Goal: Transaction & Acquisition: Obtain resource

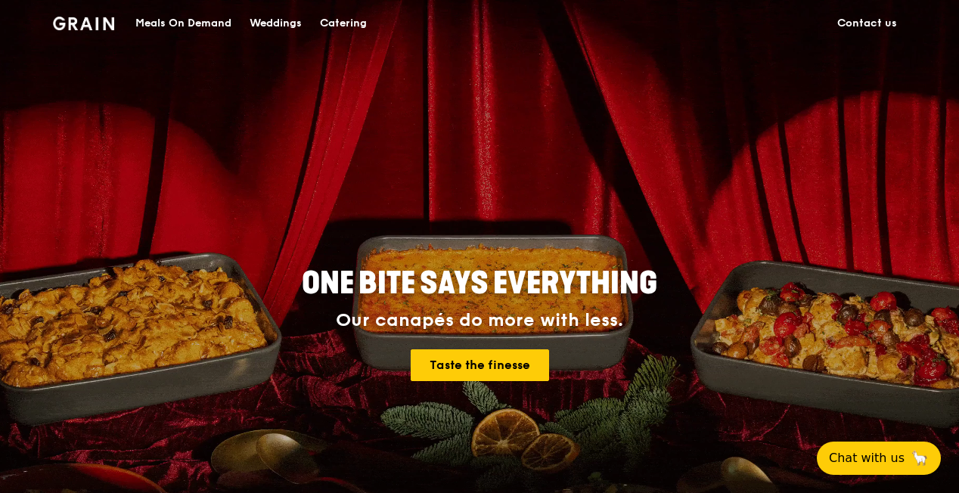
click at [194, 21] on div "Meals On Demand" at bounding box center [183, 23] width 96 height 45
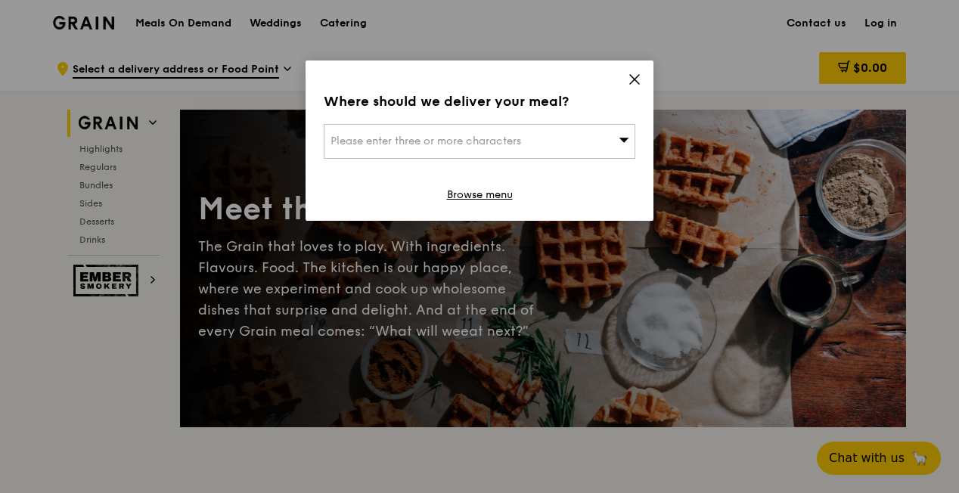
click at [632, 77] on icon at bounding box center [635, 80] width 14 height 14
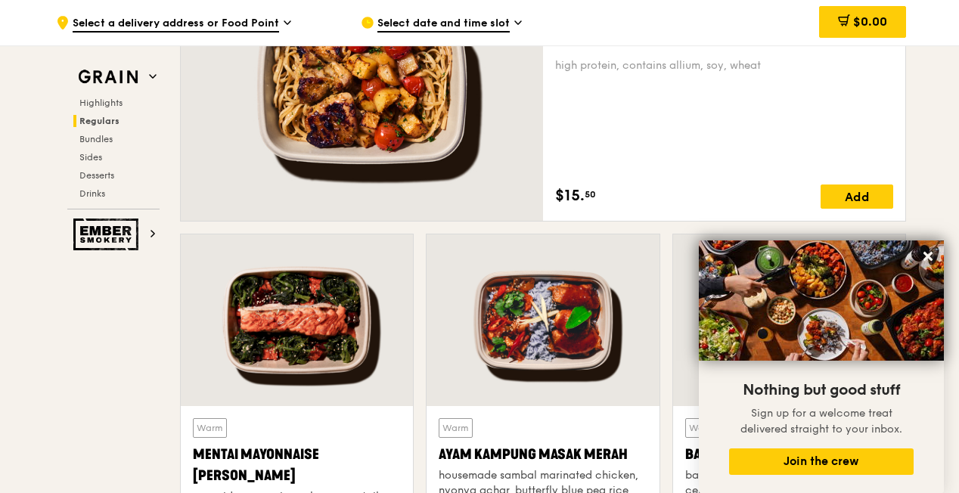
scroll to position [968, 0]
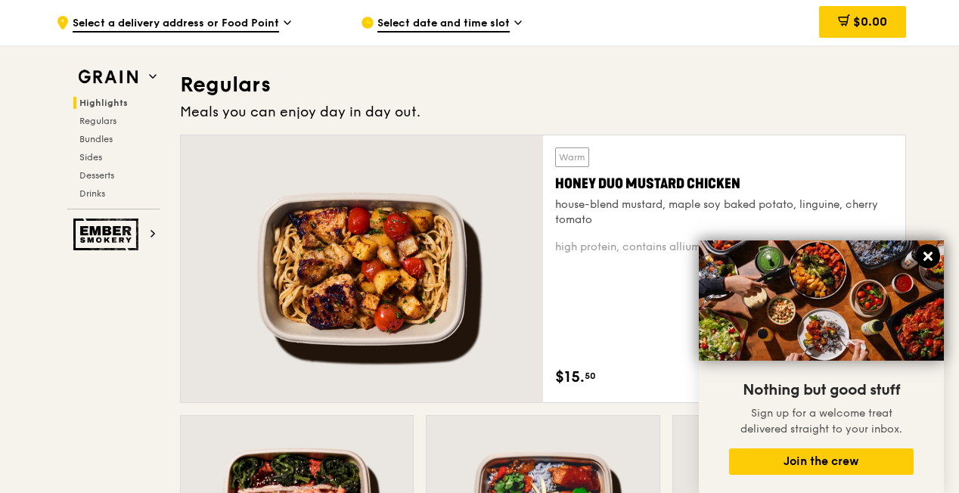
click at [926, 259] on icon at bounding box center [927, 256] width 9 height 9
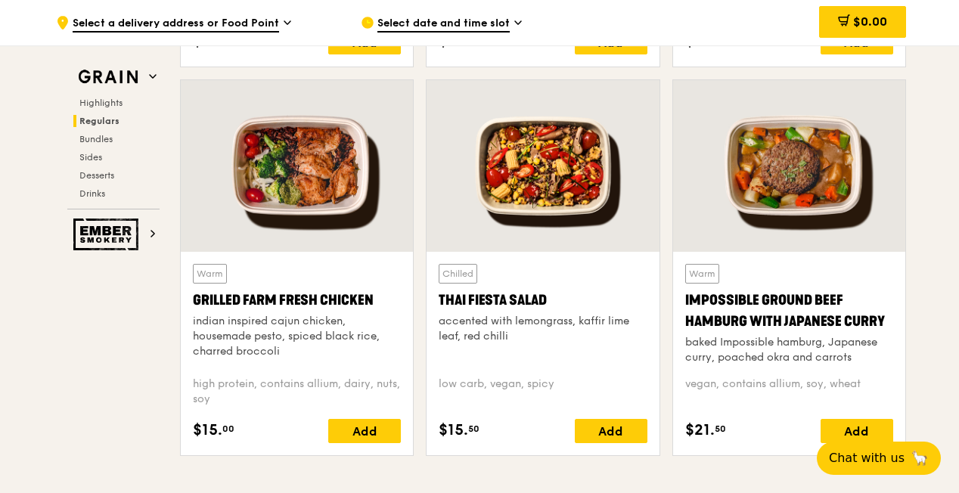
scroll to position [1694, 0]
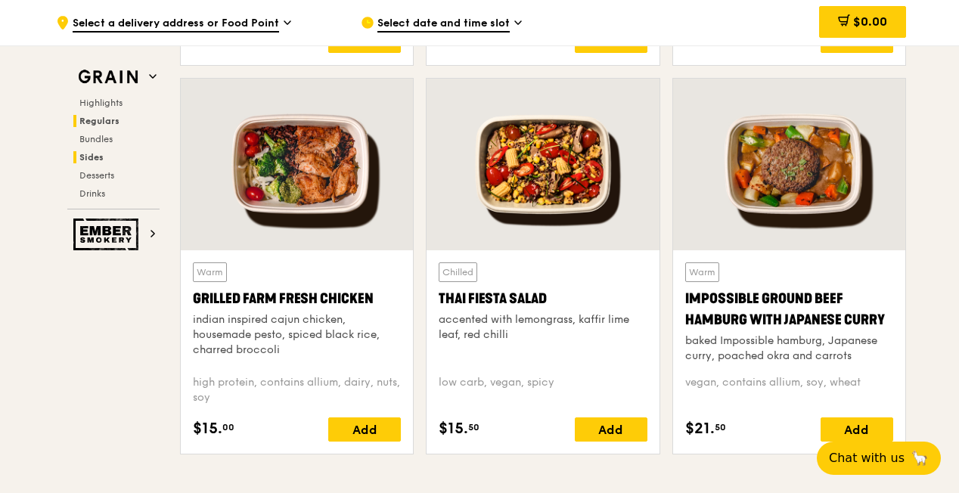
click at [101, 154] on span "Sides" at bounding box center [91, 157] width 24 height 11
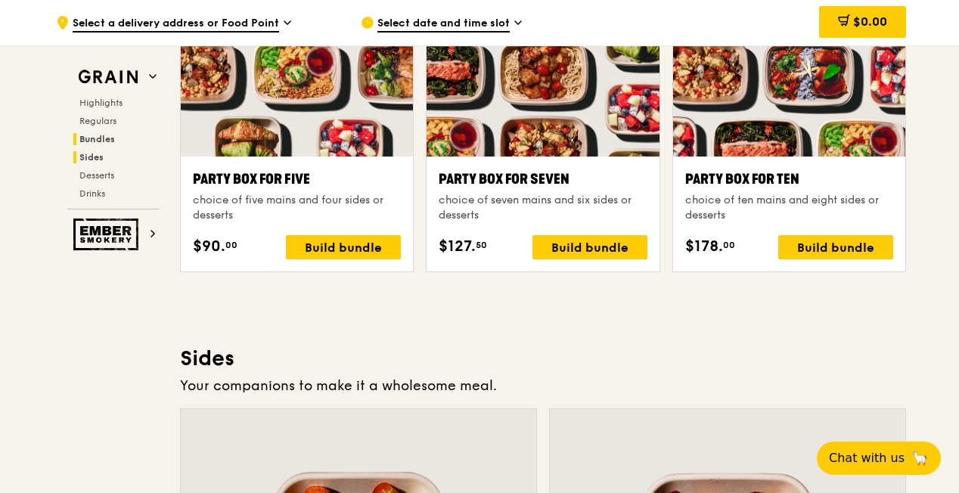
scroll to position [3349, 0]
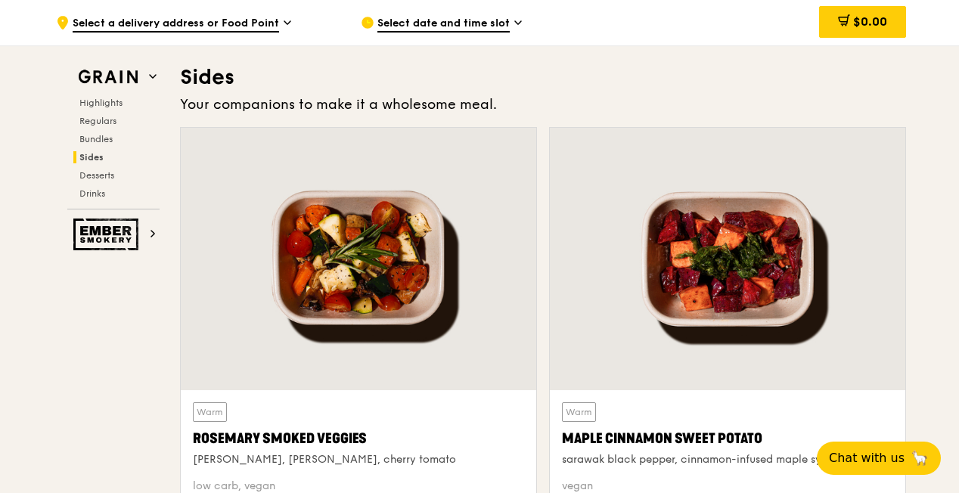
click at [97, 94] on div "Grain Highlights Regulars Bundles Sides Desserts Drinks" at bounding box center [113, 137] width 92 height 146
click at [97, 98] on span "Highlights" at bounding box center [103, 103] width 48 height 11
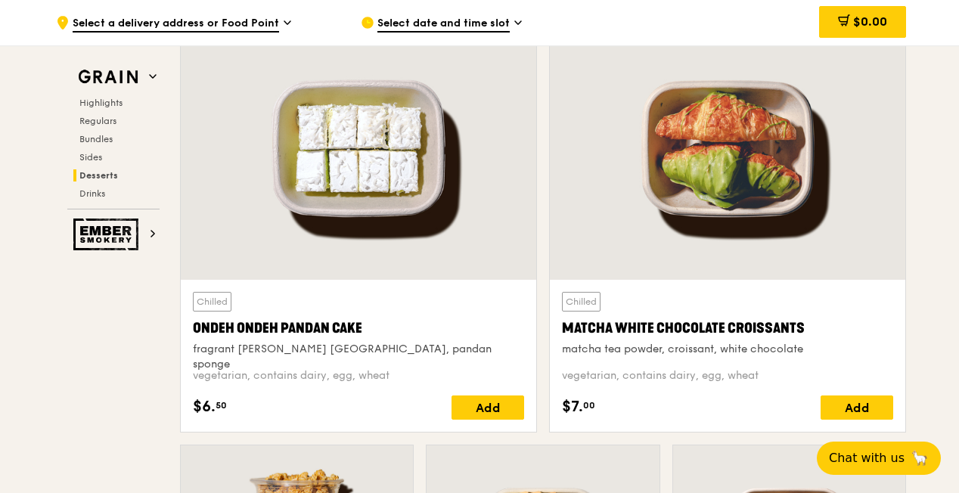
scroll to position [4419, 0]
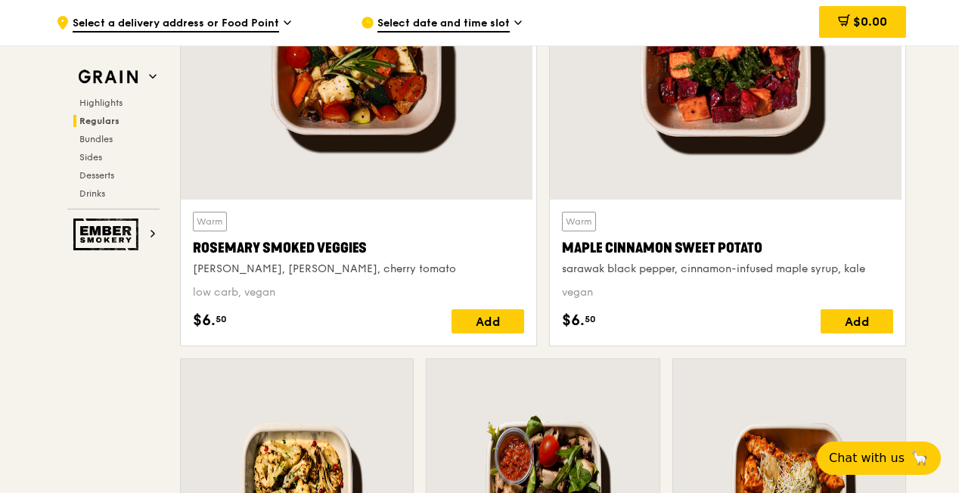
scroll to position [3536, 0]
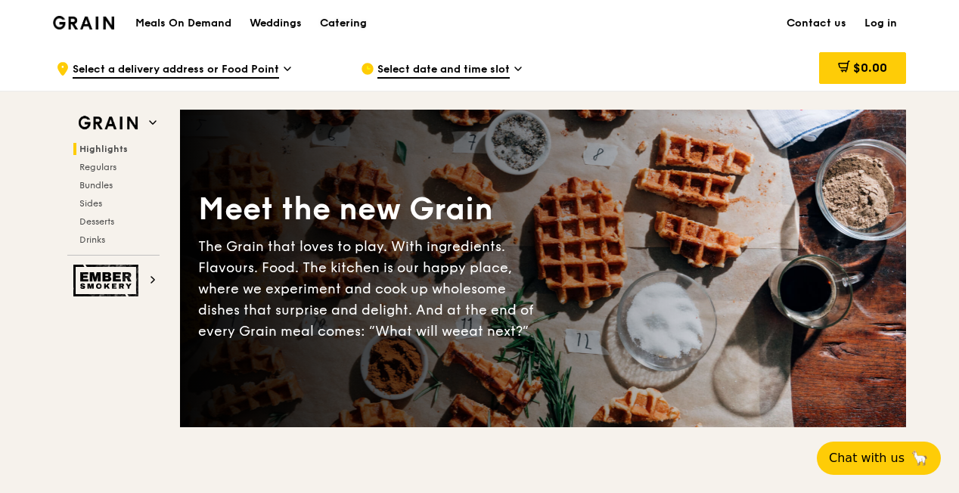
click at [339, 29] on div "Catering" at bounding box center [343, 23] width 47 height 45
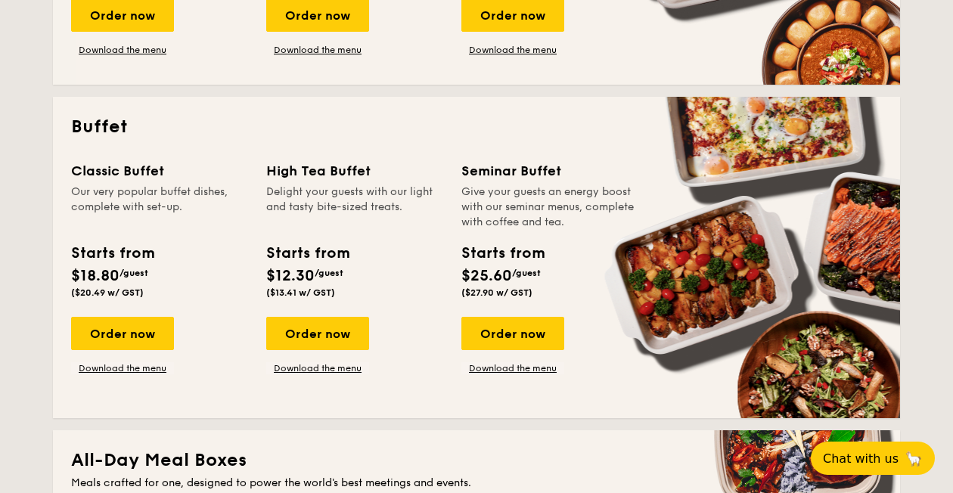
scroll to position [605, 0]
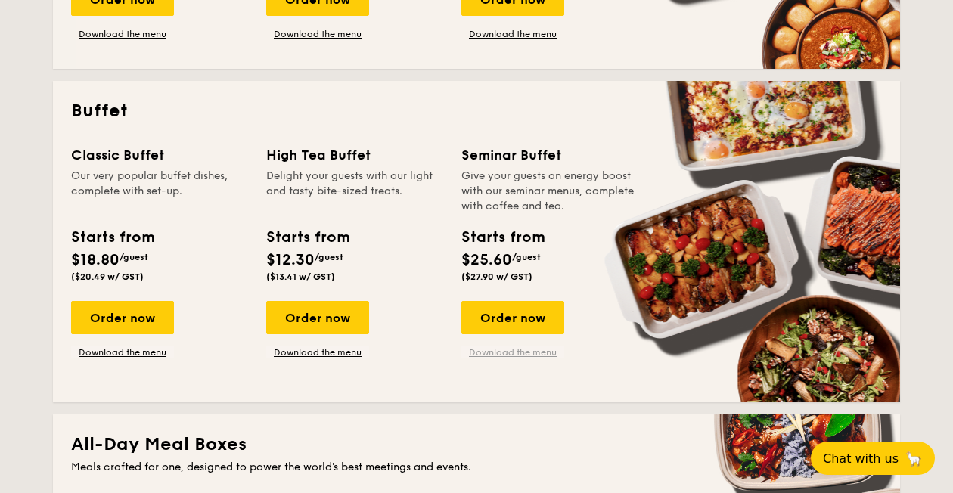
click at [532, 355] on link "Download the menu" at bounding box center [512, 352] width 103 height 12
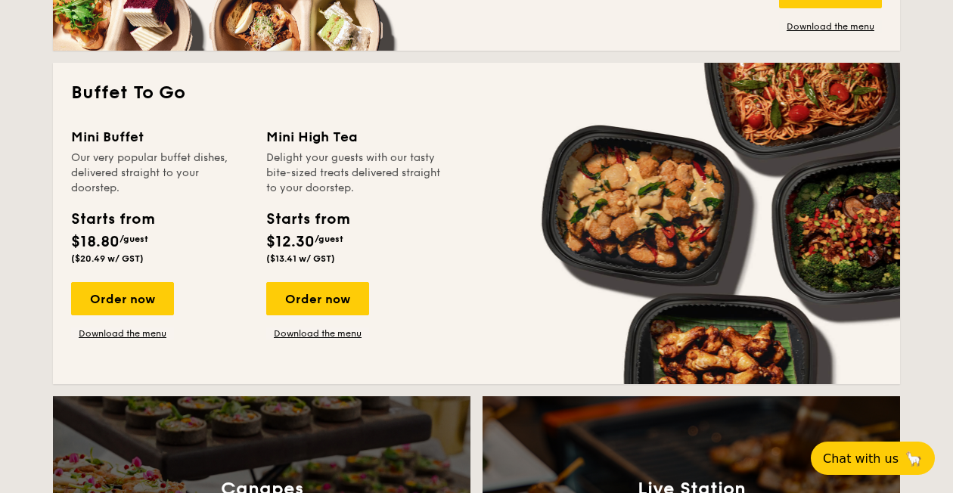
scroll to position [1270, 0]
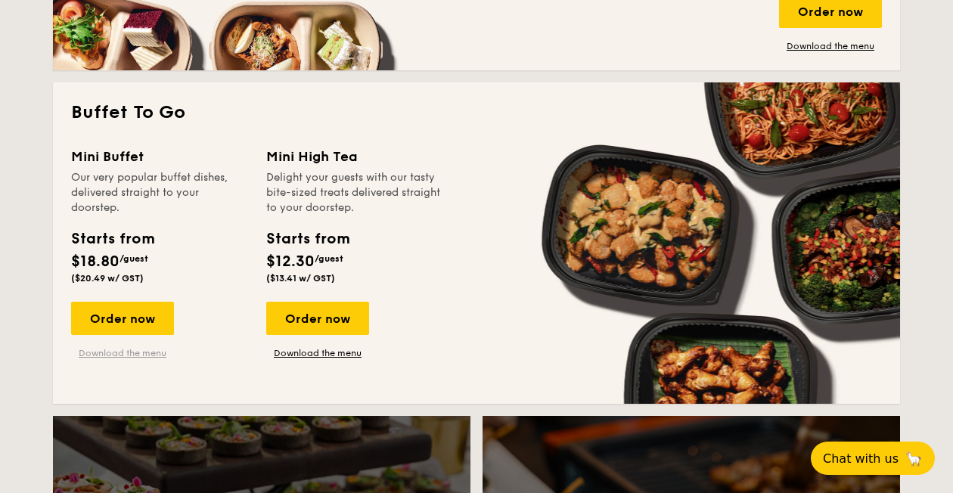
click at [144, 349] on link "Download the menu" at bounding box center [122, 353] width 103 height 12
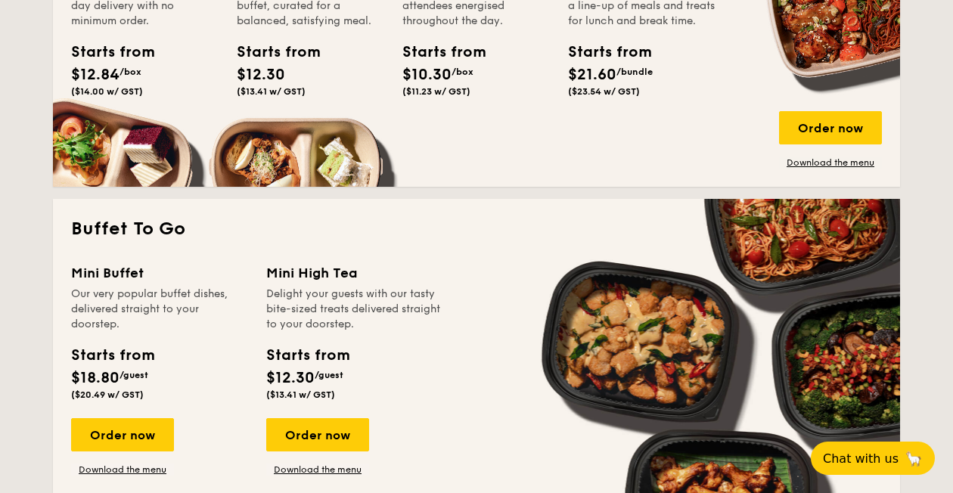
scroll to position [1028, 0]
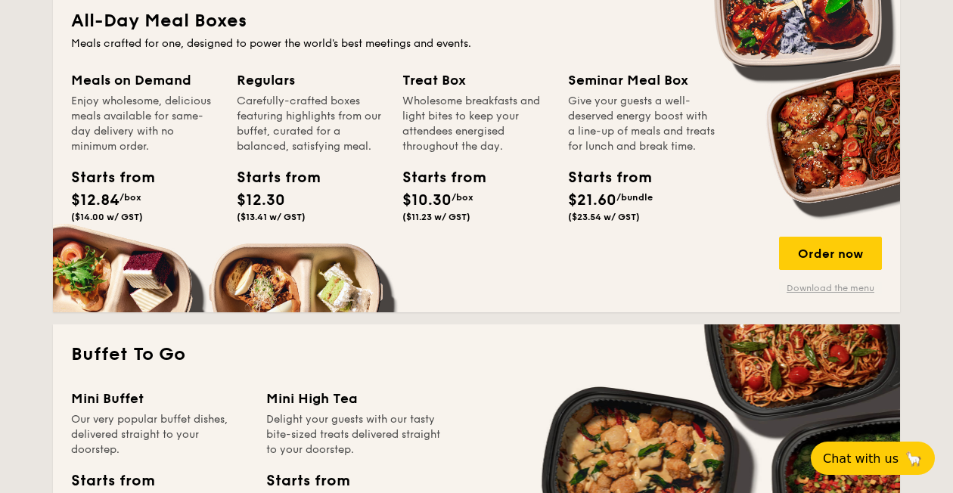
click at [844, 292] on link "Download the menu" at bounding box center [830, 288] width 103 height 12
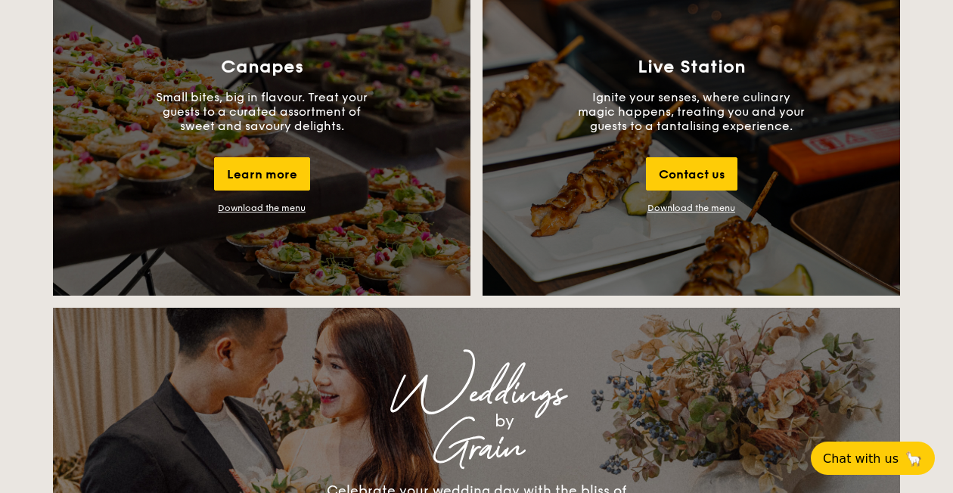
scroll to position [1694, 0]
